Goal: Transaction & Acquisition: Purchase product/service

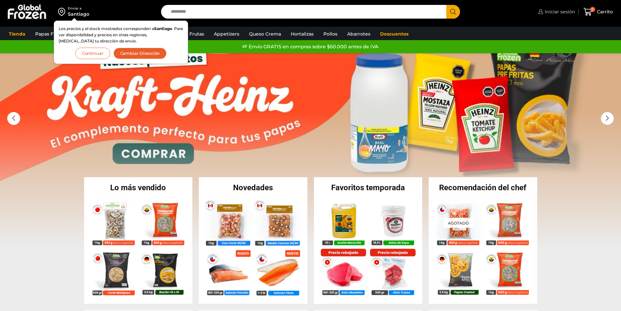
click at [565, 11] on span "Iniciar sesión" at bounding box center [559, 11] width 32 height 7
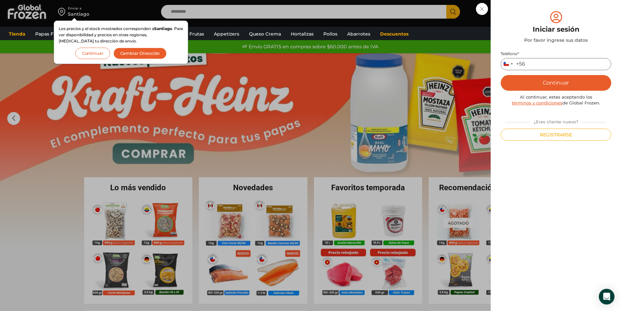
click at [541, 68] on input "Teléfono *" at bounding box center [556, 64] width 111 height 12
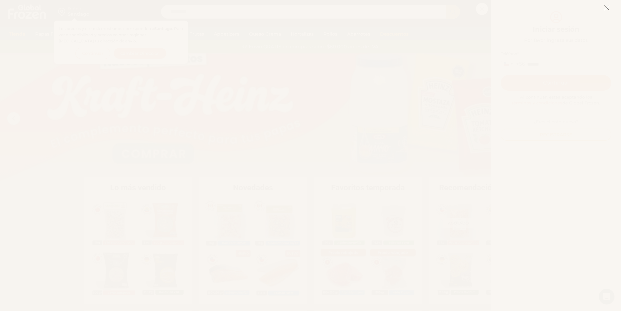
click at [605, 9] on icon at bounding box center [607, 8] width 6 height 6
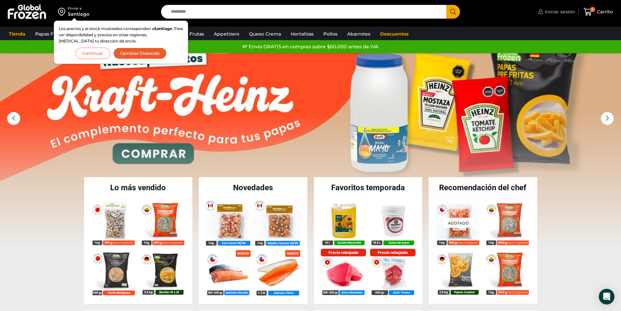
click at [563, 13] on span "Iniciar sesión" at bounding box center [559, 11] width 32 height 7
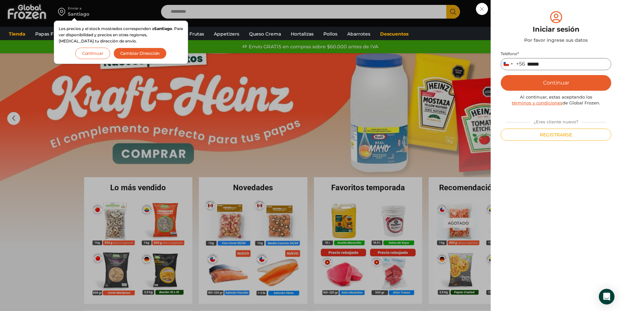
click at [551, 64] on input "******" at bounding box center [556, 64] width 111 height 12
type input "*********"
click at [551, 83] on button "Continuar" at bounding box center [556, 83] width 111 height 16
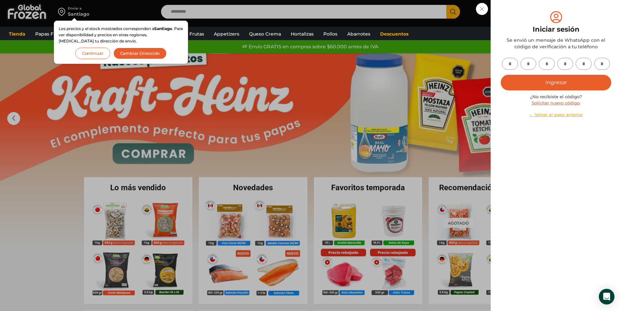
click at [511, 62] on input "text" at bounding box center [510, 64] width 16 height 12
type input "*"
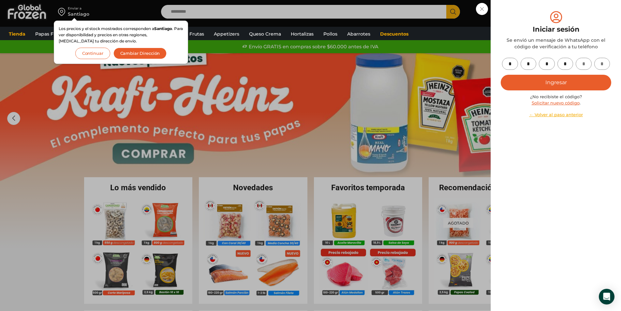
type input "*"
click at [523, 81] on button "Ingresar" at bounding box center [556, 83] width 111 height 16
click at [552, 82] on button "Ingresar" at bounding box center [556, 83] width 111 height 16
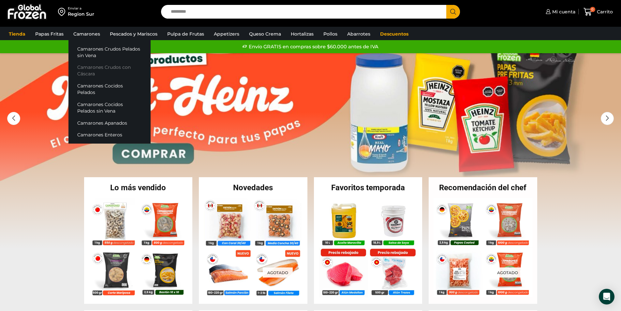
click at [96, 69] on link "Camarones Crudos con Cáscara" at bounding box center [109, 70] width 82 height 19
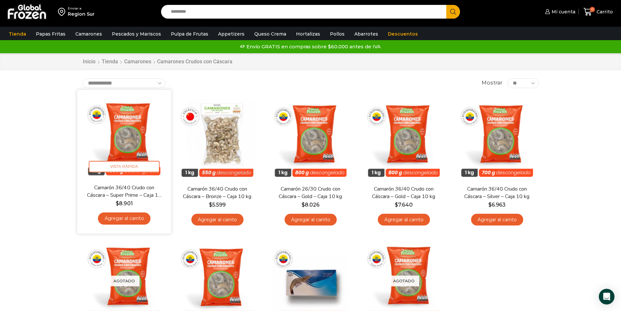
click at [135, 218] on link "Agregar al carrito" at bounding box center [124, 218] width 53 height 12
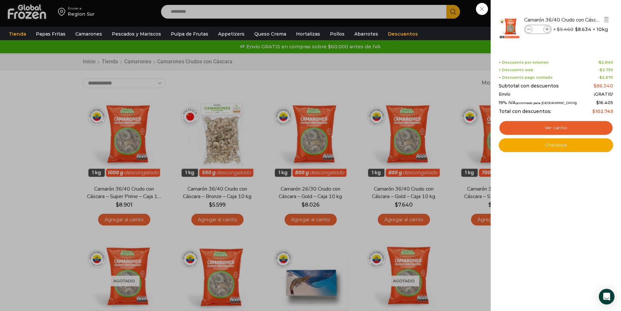
click at [548, 29] on icon at bounding box center [548, 30] width 4 height 4
type input "*"
click at [548, 29] on icon at bounding box center [548, 30] width 4 height 4
type input "*"
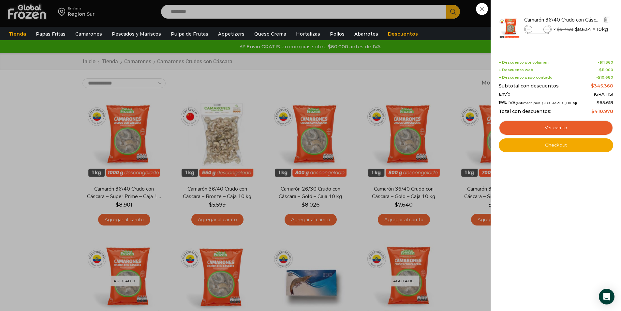
click at [530, 31] on icon at bounding box center [529, 30] width 4 height 4
type input "*"
click at [552, 146] on link "Checkout" at bounding box center [556, 145] width 114 height 14
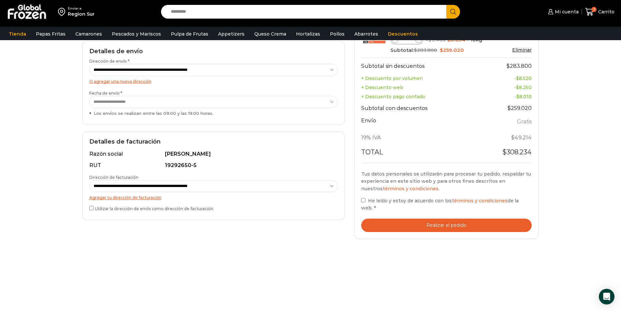
scroll to position [98, 0]
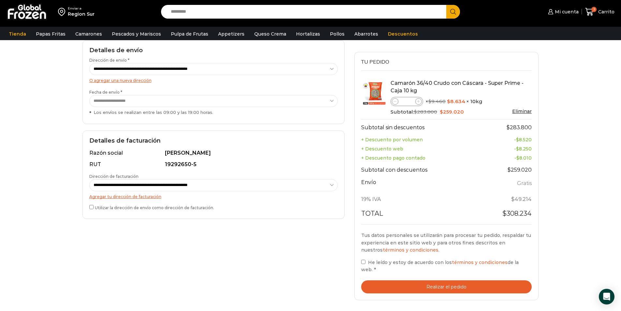
click at [219, 103] on select "**********" at bounding box center [213, 101] width 249 height 12
click at [217, 96] on select "**********" at bounding box center [213, 101] width 249 height 12
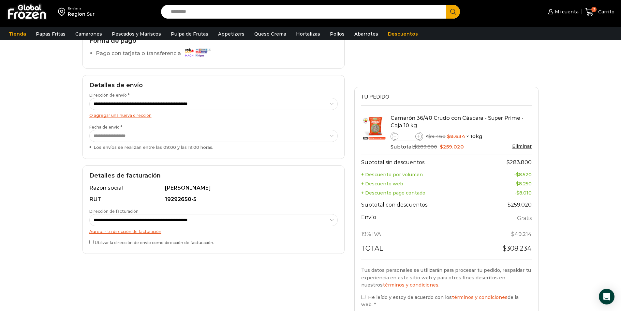
scroll to position [163, 0]
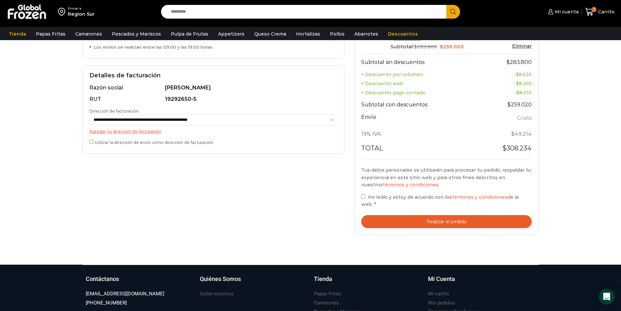
click at [368, 205] on span "He leído y estoy de acuerdo con los términos y condiciones de la web." at bounding box center [440, 200] width 158 height 13
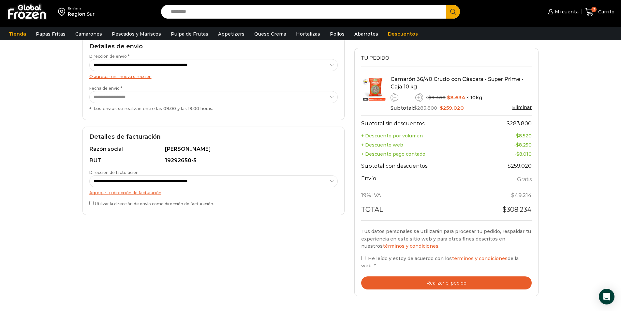
scroll to position [65, 0]
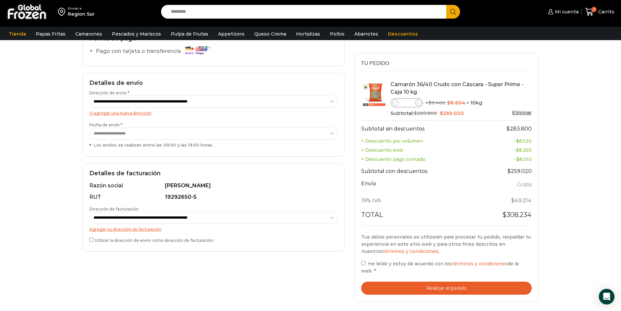
click at [527, 112] on link "Eliminar" at bounding box center [522, 113] width 20 height 6
